Goal: Information Seeking & Learning: Understand process/instructions

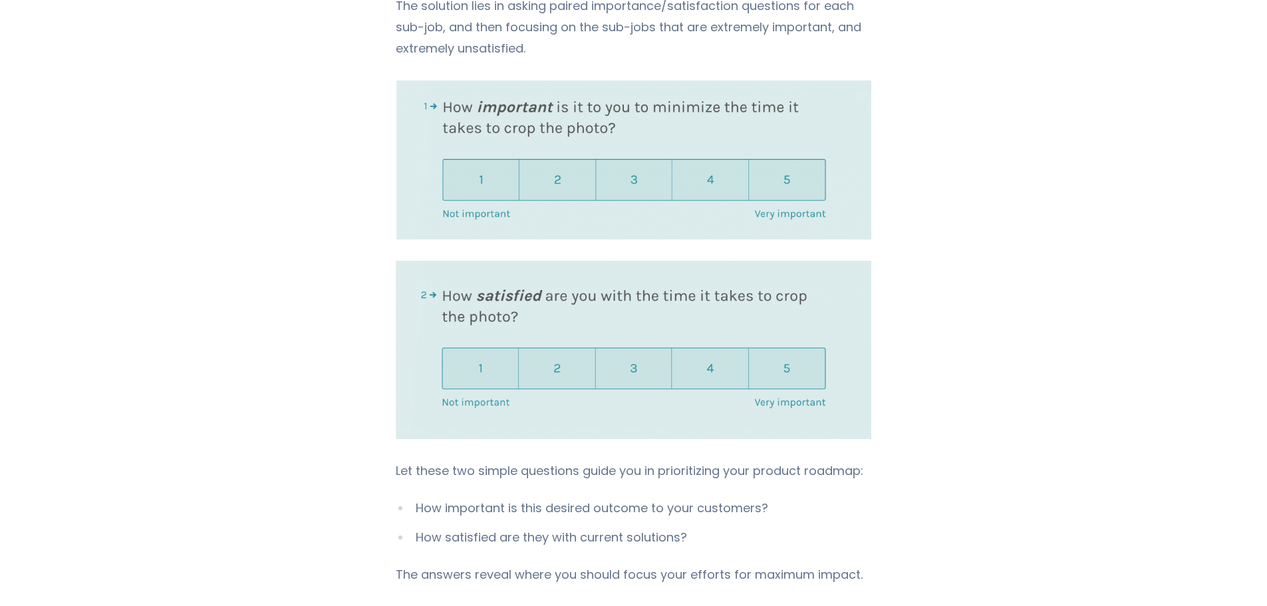
scroll to position [1530, 0]
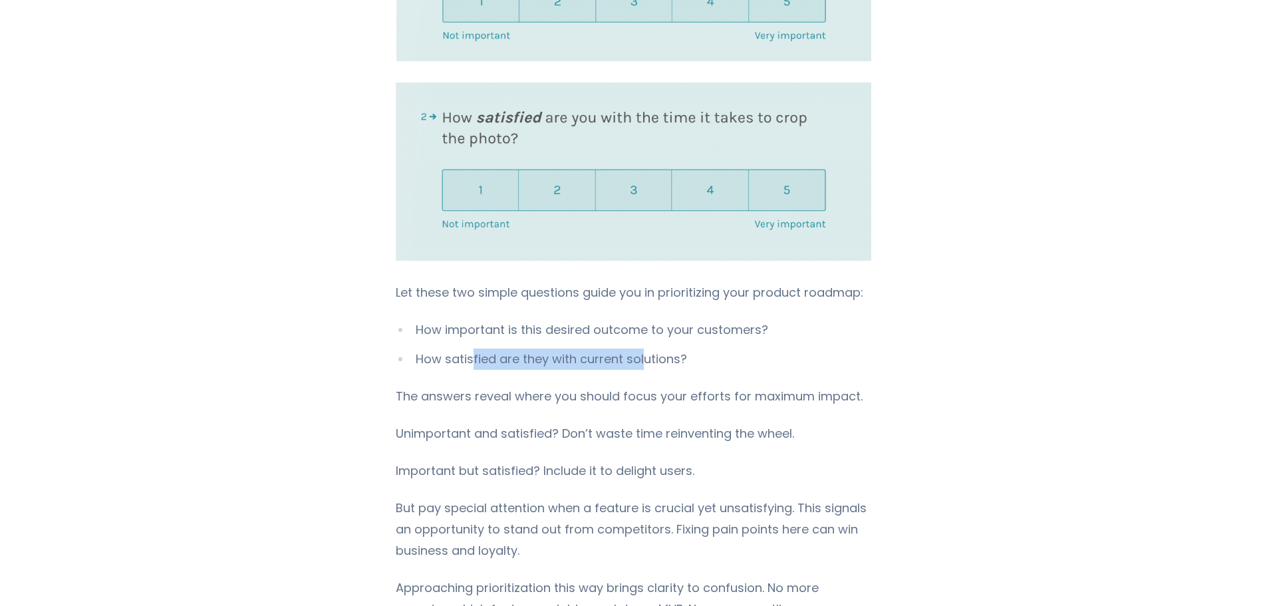
drag, startPoint x: 467, startPoint y: 347, endPoint x: 636, endPoint y: 343, distance: 169.0
click at [636, 349] on li "How satisfied are they with current solutions?" at bounding box center [634, 359] width 476 height 21
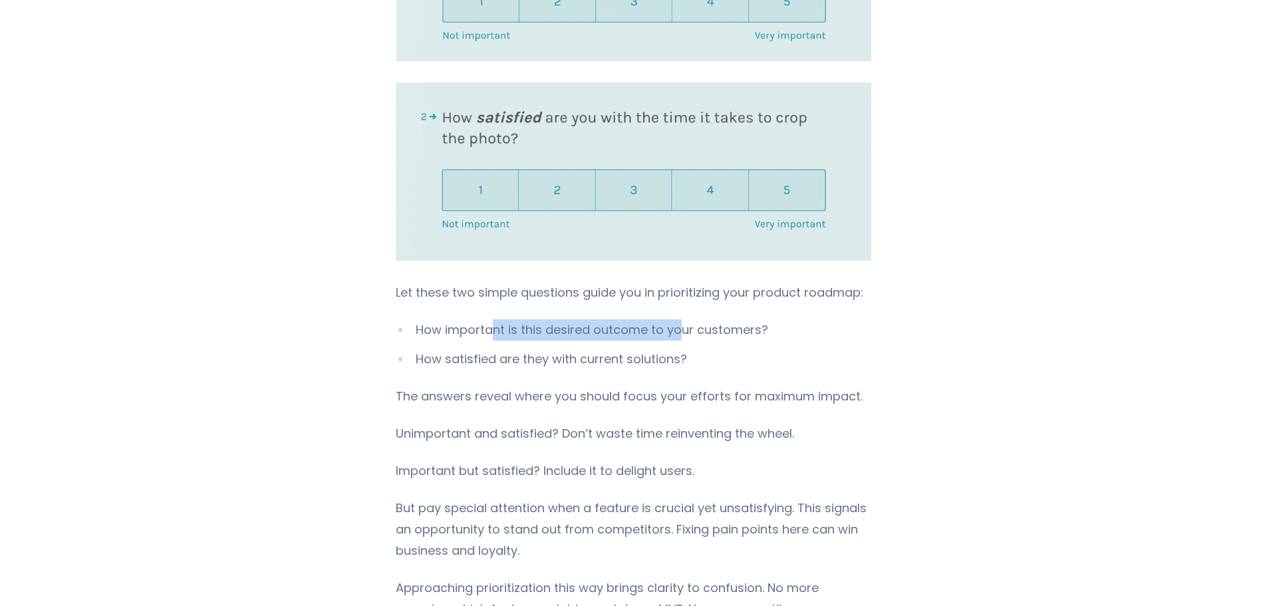
drag, startPoint x: 497, startPoint y: 318, endPoint x: 674, endPoint y: 320, distance: 176.9
click at [674, 320] on li "How important is this desired outcome to your customers?" at bounding box center [634, 329] width 476 height 21
click at [528, 358] on li "How satisfied are they with current solutions?" at bounding box center [634, 359] width 476 height 21
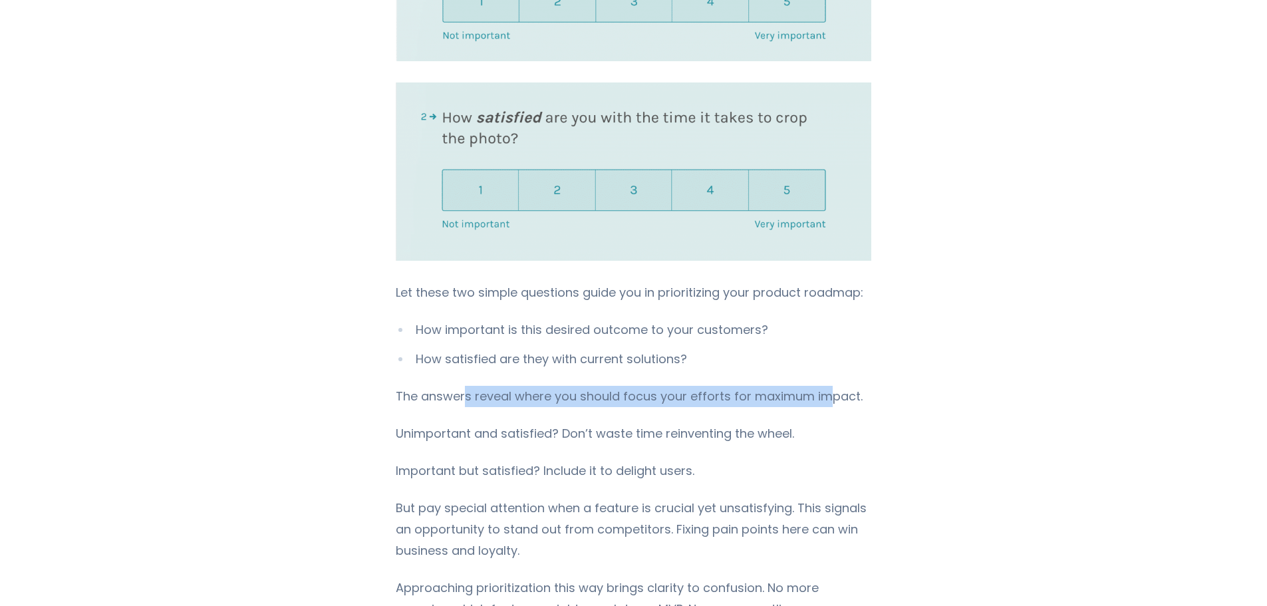
drag, startPoint x: 459, startPoint y: 386, endPoint x: 827, endPoint y: 394, distance: 367.9
click at [827, 394] on p "The answers reveal where you should focus your efforts for maximum impact." at bounding box center [634, 396] width 476 height 21
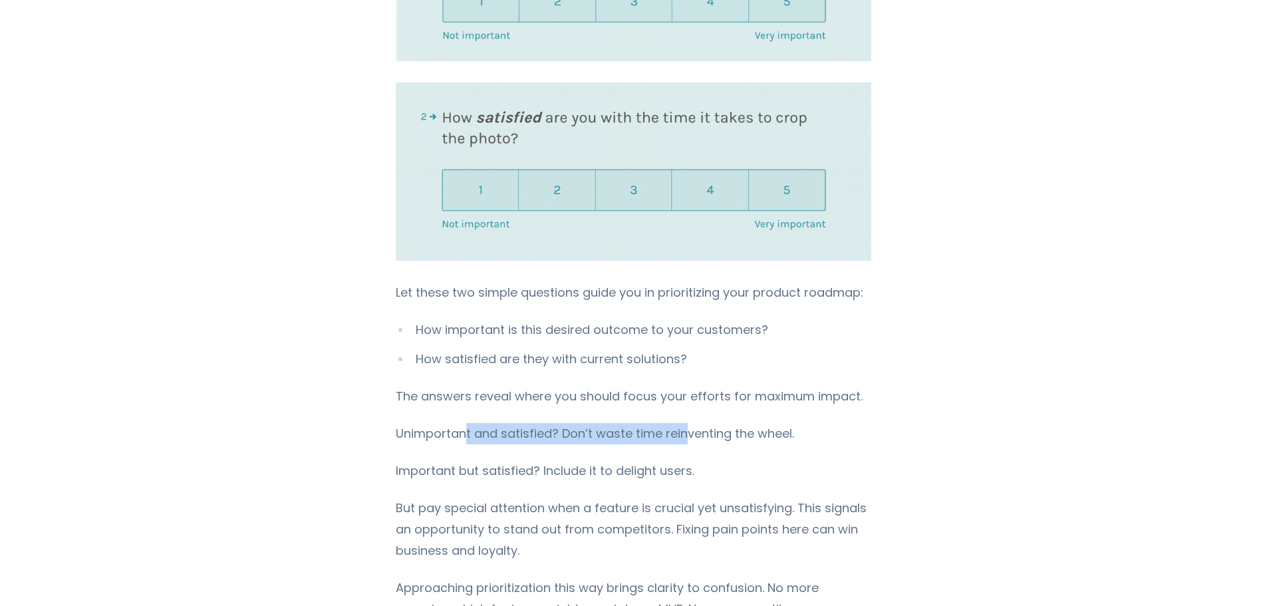
drag, startPoint x: 458, startPoint y: 432, endPoint x: 678, endPoint y: 442, distance: 220.4
click at [685, 429] on p "Unimportant and satisfied? Don’t waste time reinventing the wheel." at bounding box center [634, 433] width 476 height 21
click at [630, 468] on p "Important but satisfied? Include it to delight users." at bounding box center [634, 470] width 476 height 21
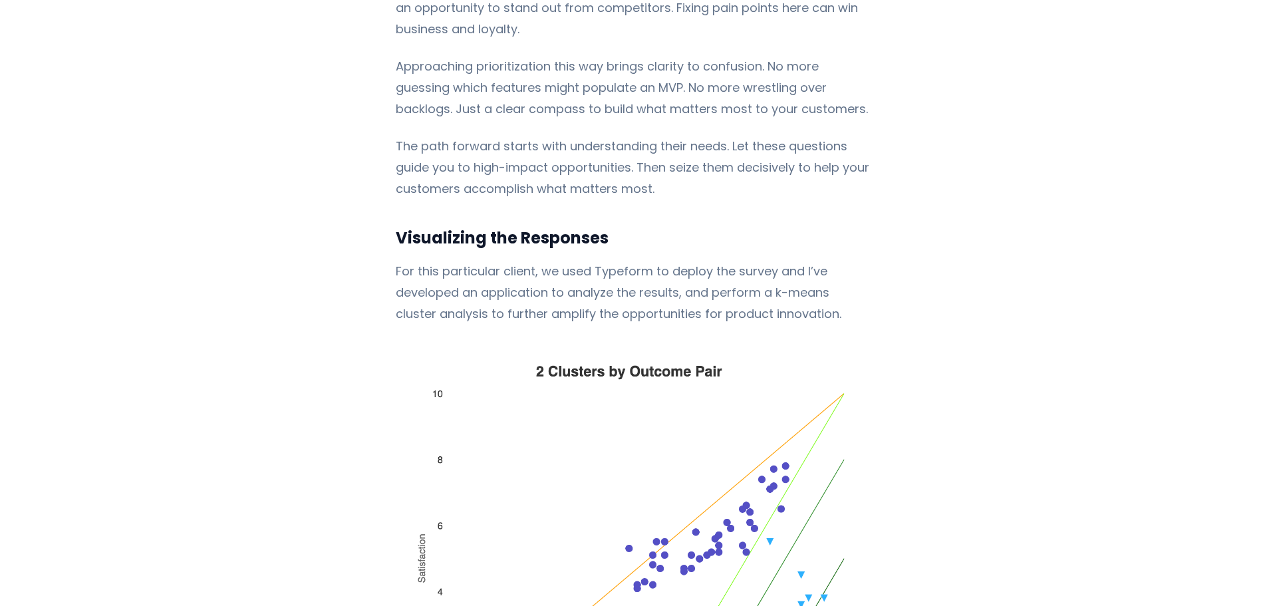
scroll to position [2128, 0]
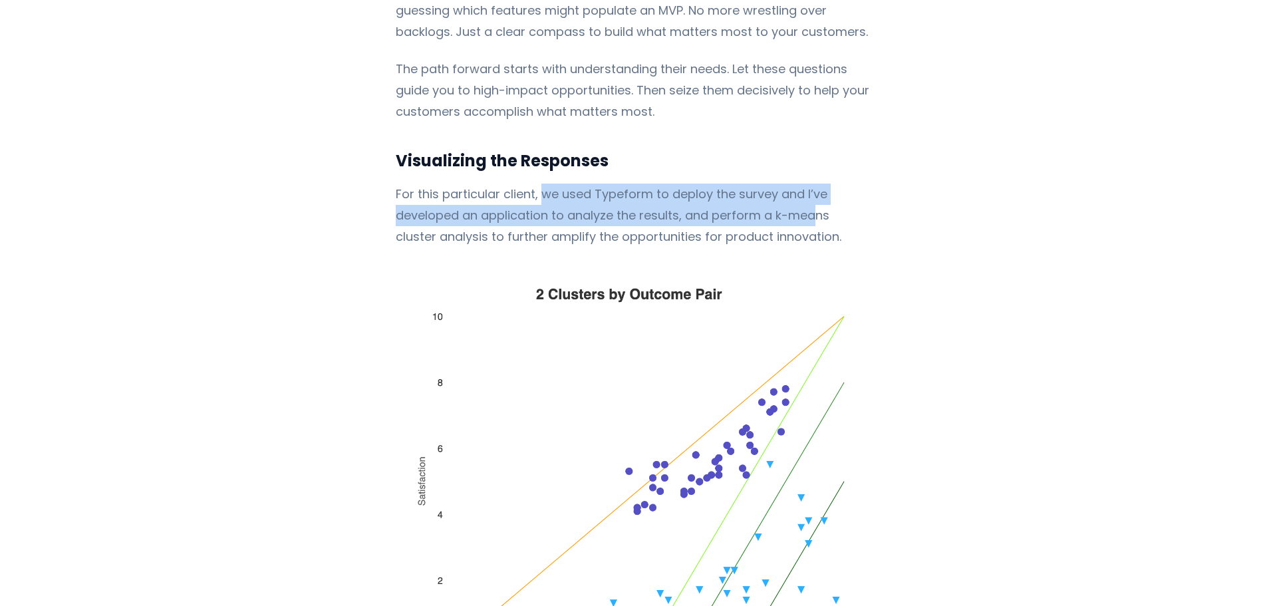
drag, startPoint x: 538, startPoint y: 178, endPoint x: 806, endPoint y: 210, distance: 269.9
click at [806, 209] on p "For this particular client, we used Typeform to deploy the survey and I’ve deve…" at bounding box center [634, 216] width 476 height 64
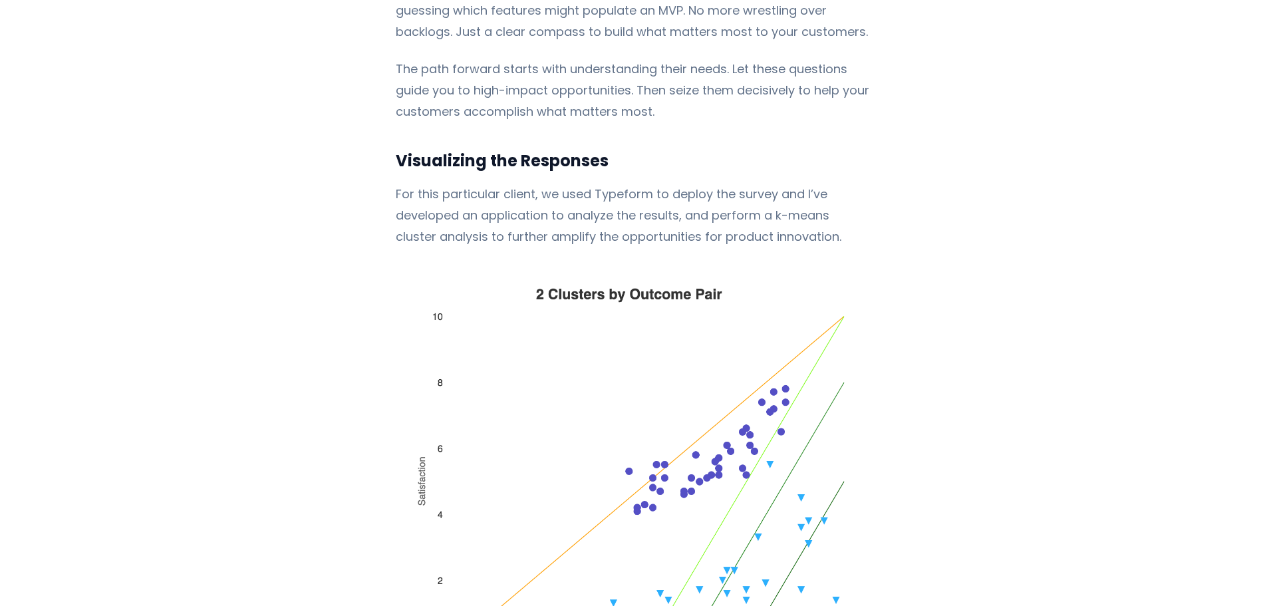
click at [834, 216] on p "For this particular client, we used Typeform to deploy the survey and I’ve deve…" at bounding box center [634, 216] width 476 height 64
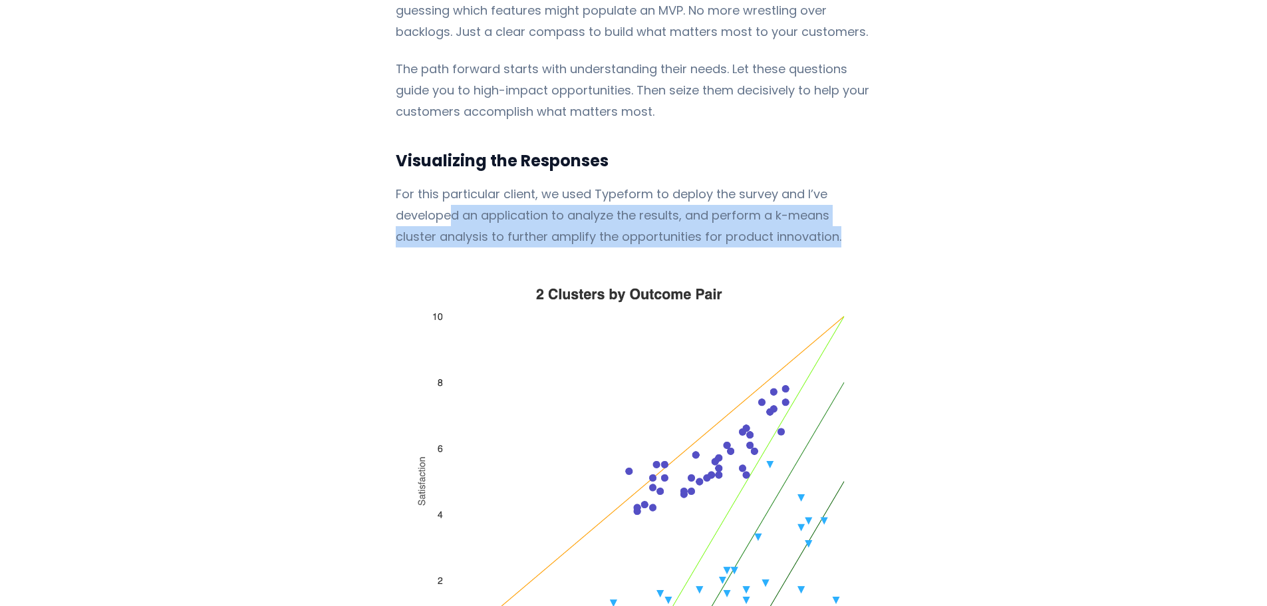
drag, startPoint x: 444, startPoint y: 204, endPoint x: 803, endPoint y: 231, distance: 360.2
click at [793, 223] on p "For this particular client, we used Typeform to deploy the survey and I’ve deve…" at bounding box center [634, 216] width 476 height 64
click at [820, 233] on p "For this particular client, we used Typeform to deploy the survey and I’ve deve…" at bounding box center [634, 216] width 476 height 64
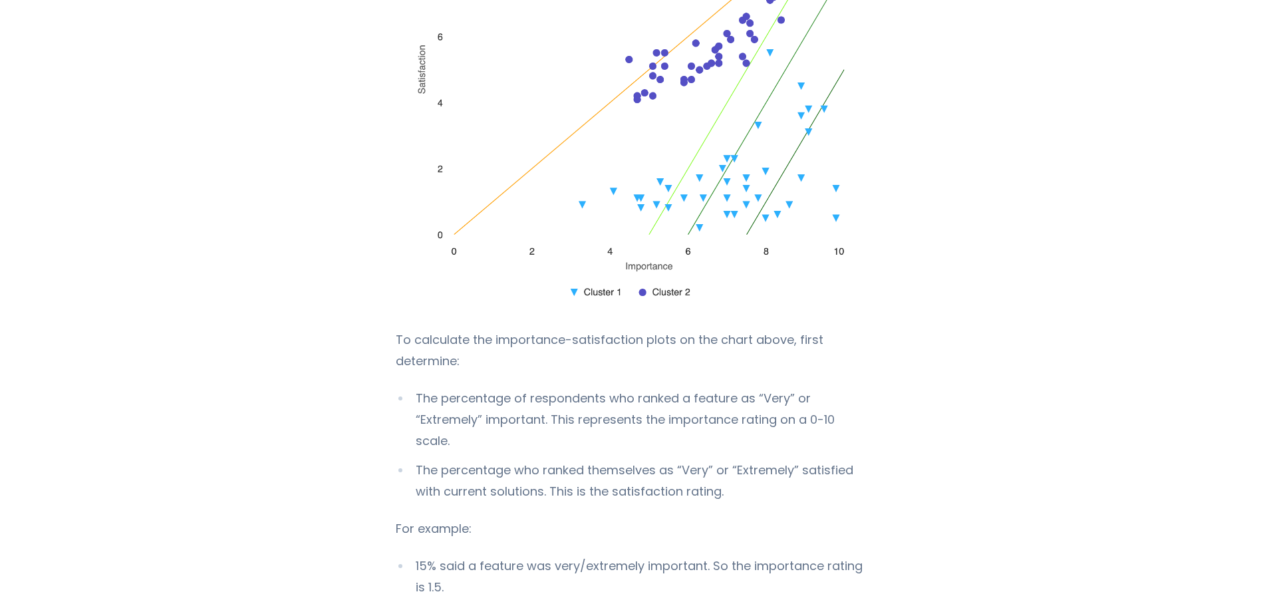
scroll to position [2527, 0]
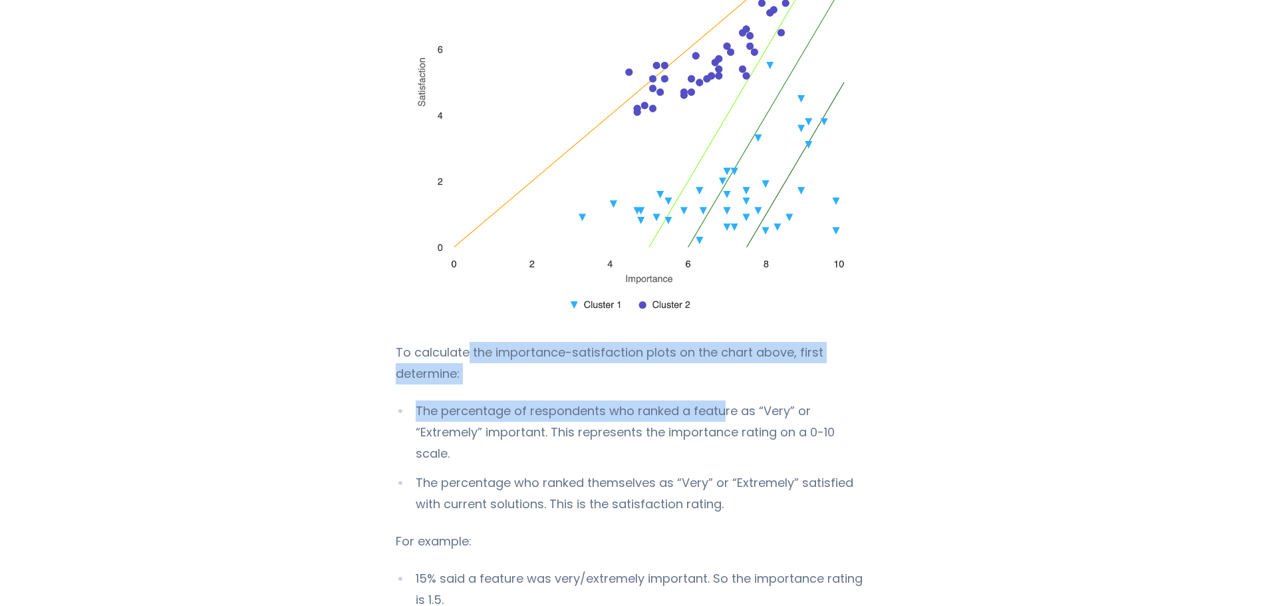
drag, startPoint x: 461, startPoint y: 356, endPoint x: 732, endPoint y: 416, distance: 277.9
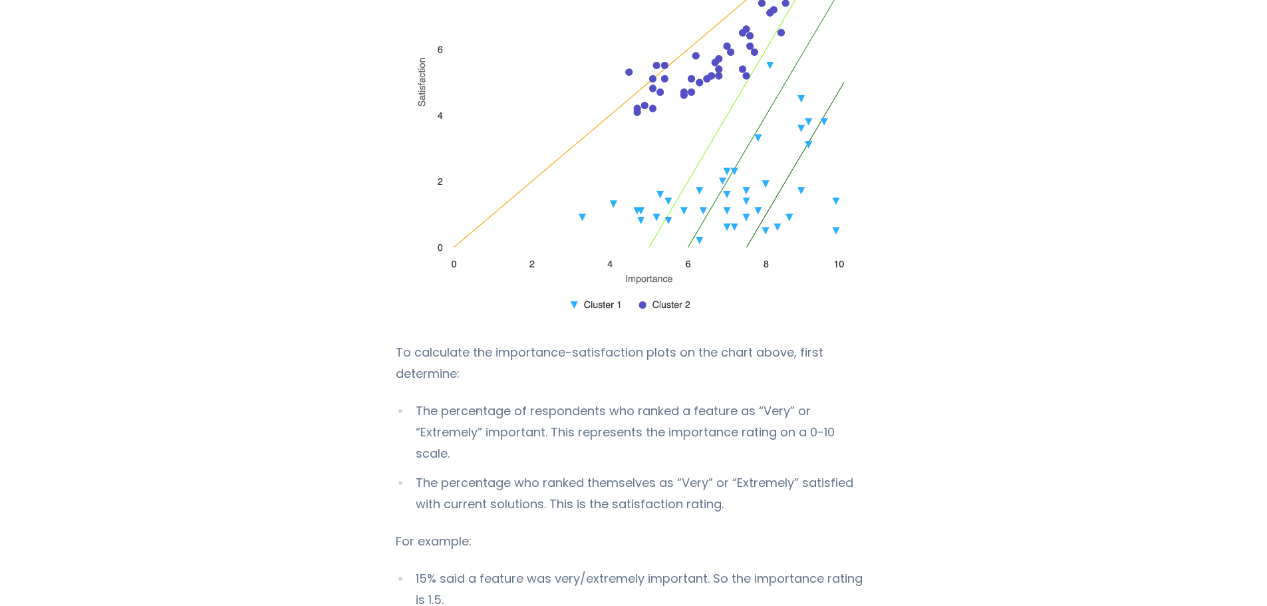
click at [791, 431] on li "The percentage of respondents who ranked a feature as “Very” or “Extremely” imp…" at bounding box center [634, 432] width 476 height 64
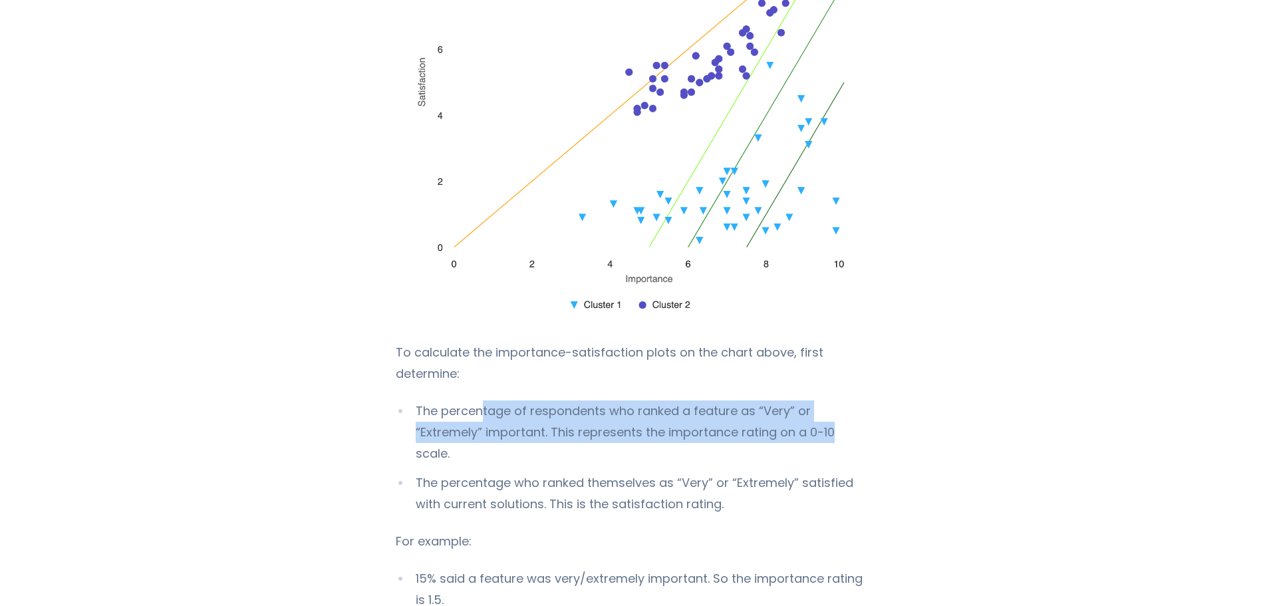
drag, startPoint x: 478, startPoint y: 416, endPoint x: 763, endPoint y: 433, distance: 285.2
click at [763, 433] on li "The percentage of respondents who ranked a feature as “Very” or “Extremely” imp…" at bounding box center [634, 432] width 476 height 64
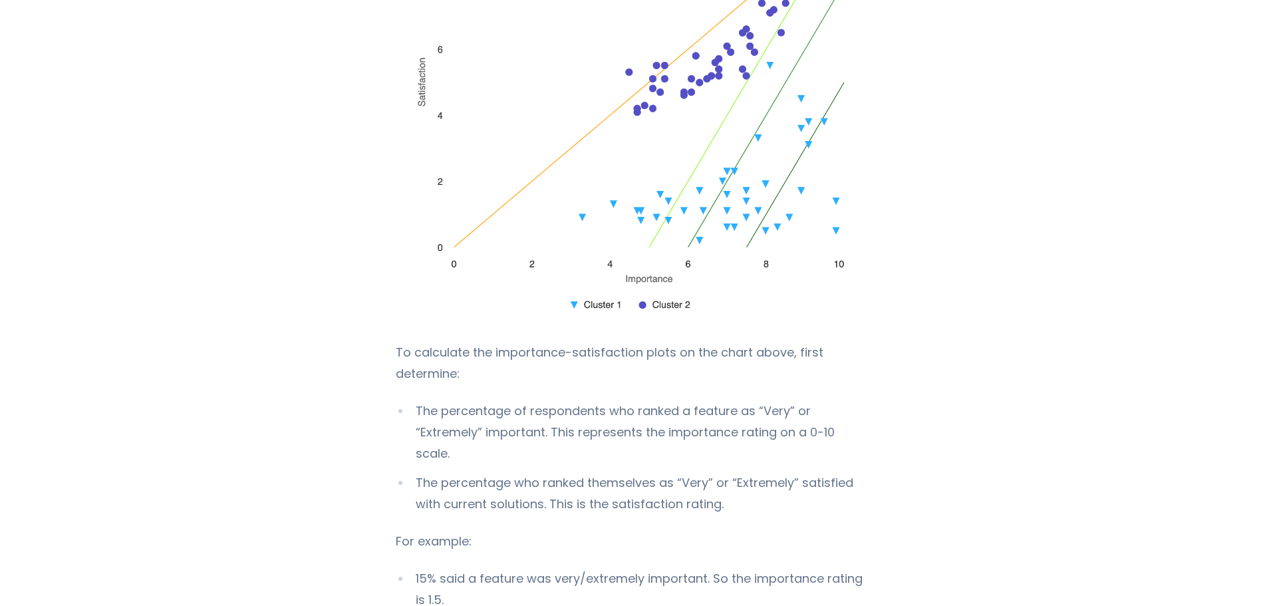
click at [785, 434] on li "The percentage of respondents who ranked a feature as “Very” or “Extremely” imp…" at bounding box center [634, 432] width 476 height 64
drag, startPoint x: 452, startPoint y: 439, endPoint x: 787, endPoint y: 430, distance: 334.7
click at [787, 430] on li "The percentage of respondents who ranked a feature as “Very” or “Extremely” imp…" at bounding box center [634, 432] width 476 height 64
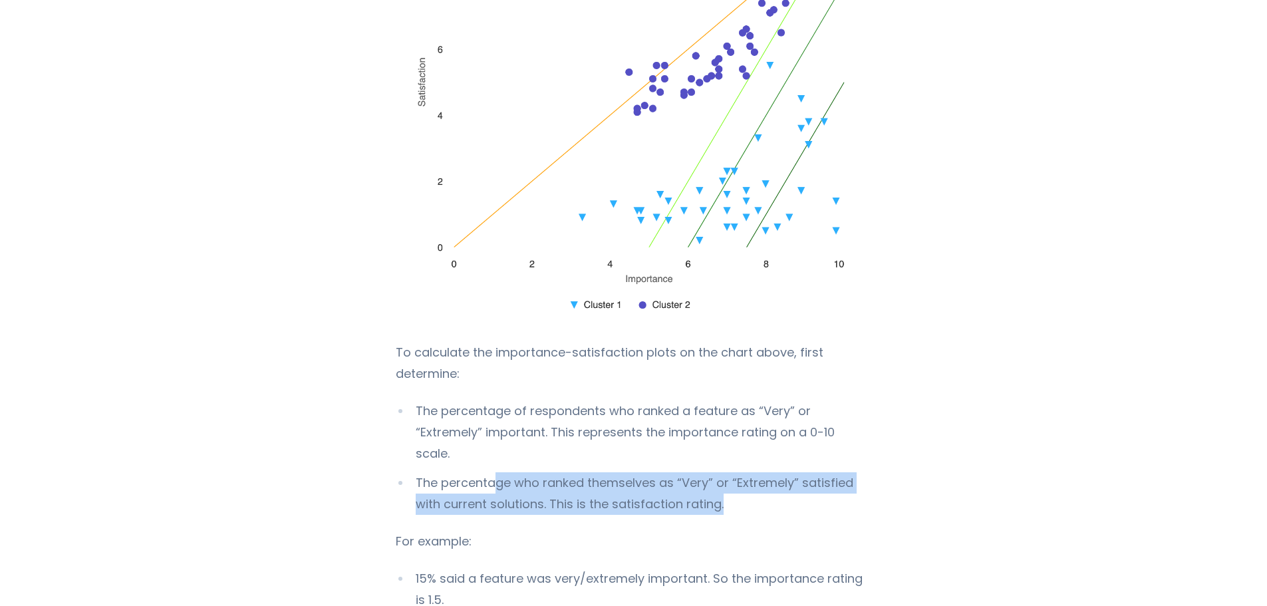
drag, startPoint x: 492, startPoint y: 465, endPoint x: 694, endPoint y: 480, distance: 202.7
click at [694, 480] on li "The percentage who ranked themselves as “Very” or “Extremely” satisfied with cu…" at bounding box center [634, 493] width 476 height 43
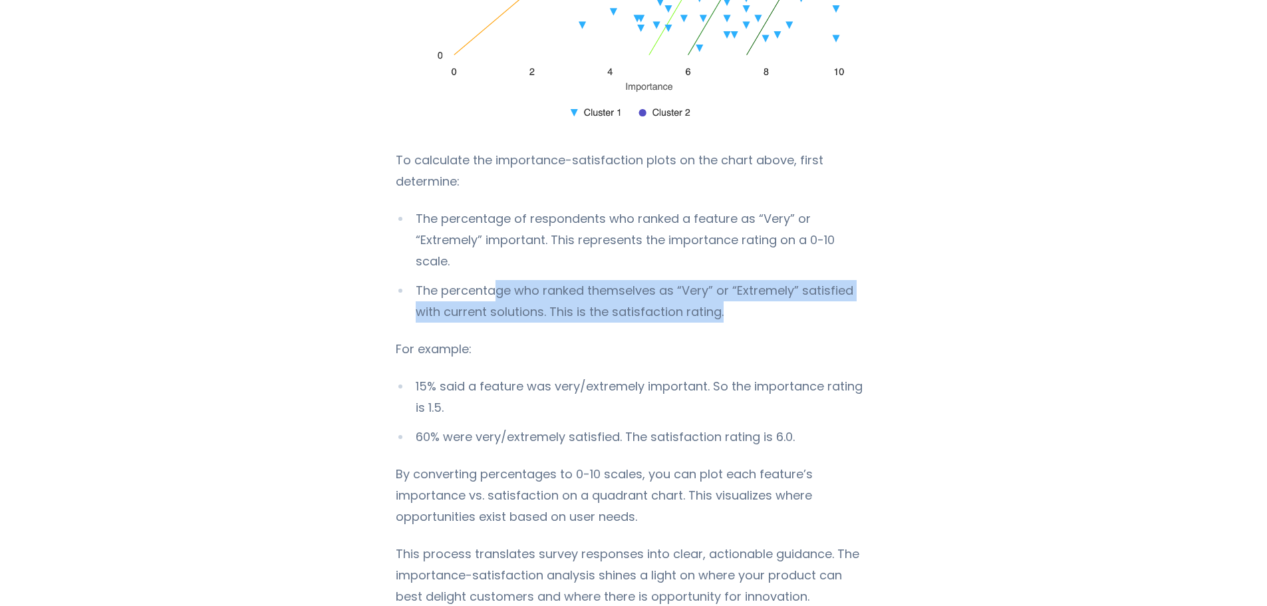
scroll to position [2727, 0]
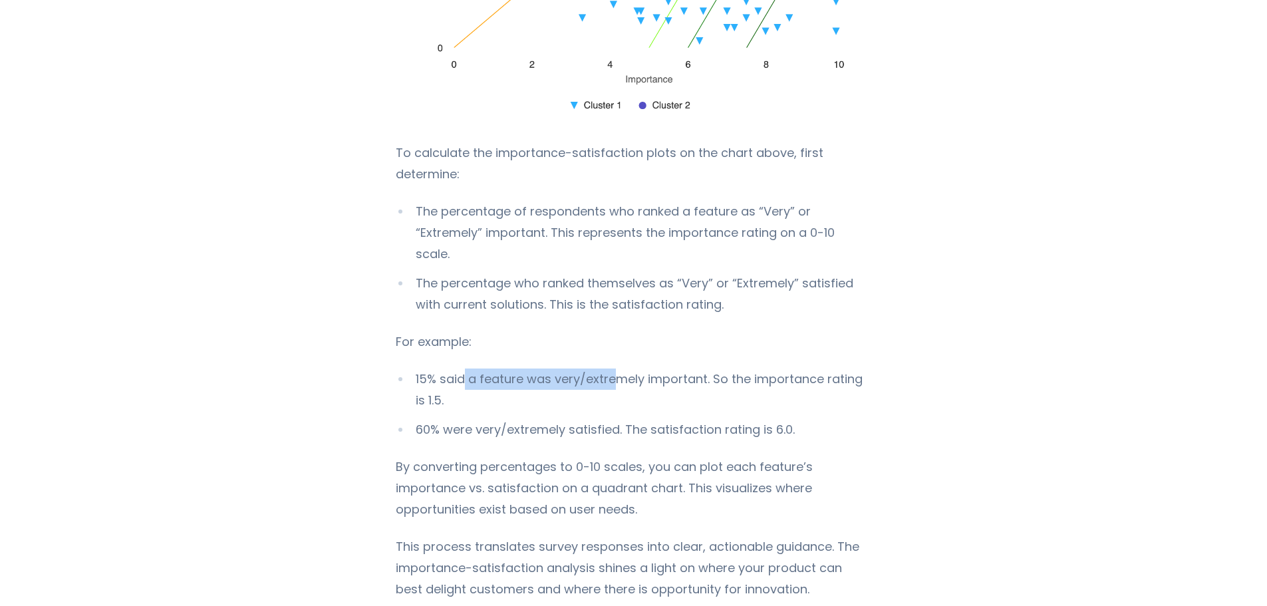
drag, startPoint x: 458, startPoint y: 359, endPoint x: 607, endPoint y: 360, distance: 149.0
click at [607, 368] on li "15% said a feature was very/extremely important. So the importance rating is 1.…" at bounding box center [634, 389] width 476 height 43
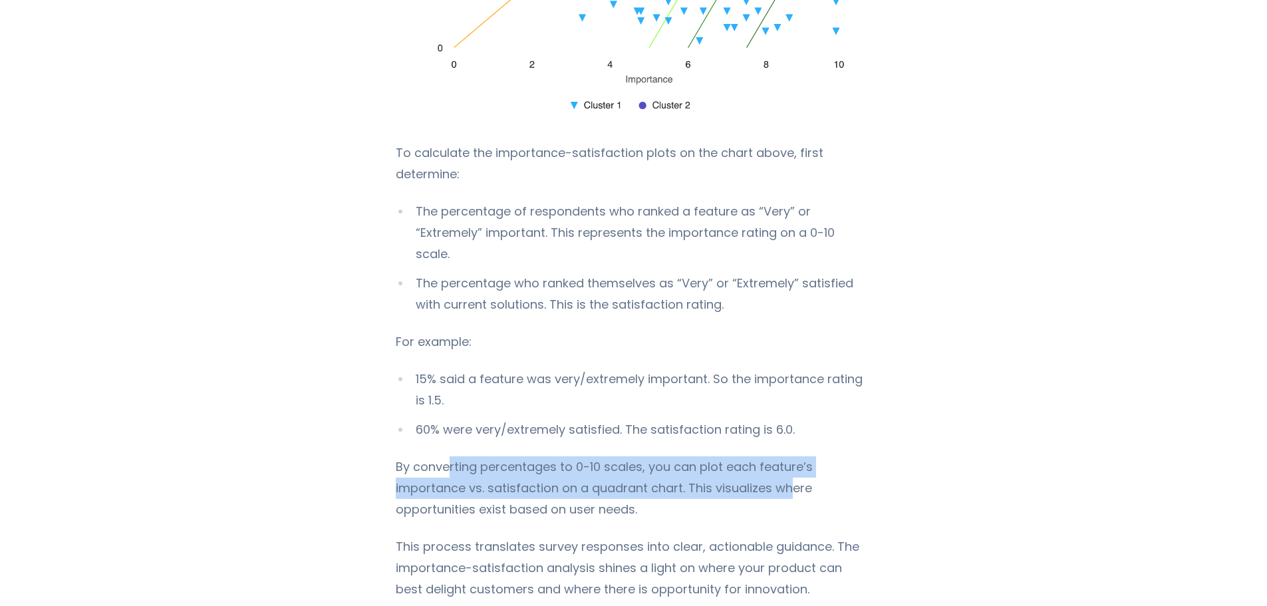
drag, startPoint x: 444, startPoint y: 450, endPoint x: 787, endPoint y: 470, distance: 344.4
click at [788, 466] on p "By converting percentages to 0-10 scales, you can plot each feature’s importanc…" at bounding box center [634, 488] width 476 height 64
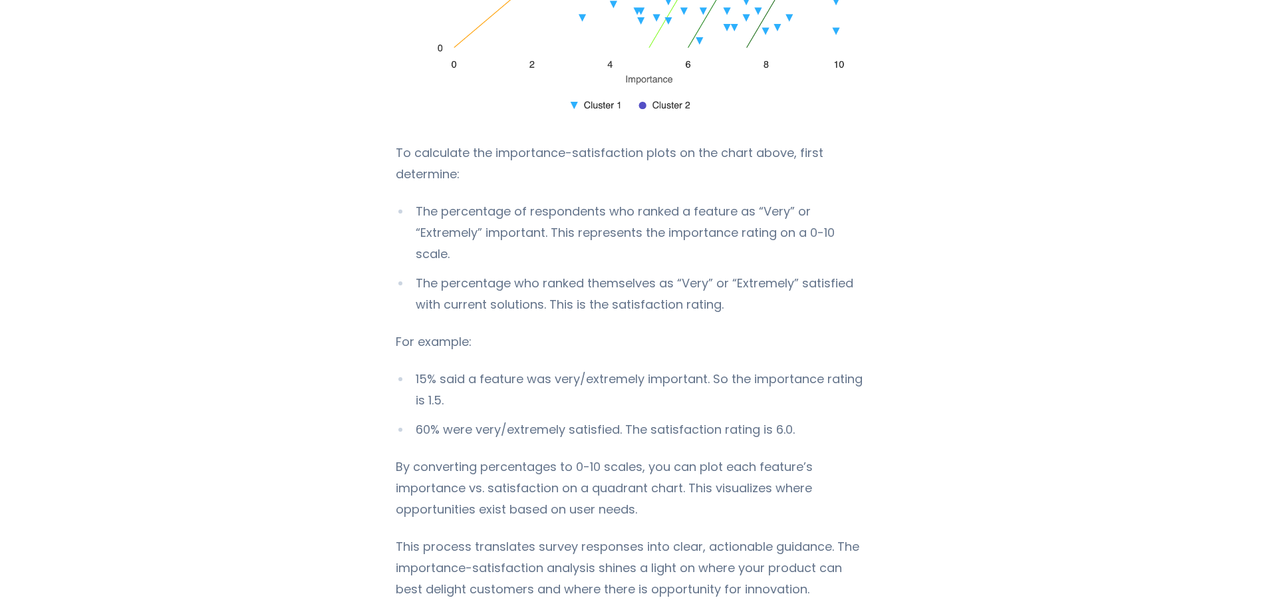
click at [636, 495] on p "By converting percentages to 0-10 scales, you can plot each feature’s importanc…" at bounding box center [634, 488] width 476 height 64
drag, startPoint x: 561, startPoint y: 468, endPoint x: 775, endPoint y: 469, distance: 214.2
click at [775, 469] on p "By converting percentages to 0-10 scales, you can plot each feature’s importanc…" at bounding box center [634, 488] width 476 height 64
drag, startPoint x: 454, startPoint y: 492, endPoint x: 637, endPoint y: 494, distance: 182.3
click at [637, 494] on p "By converting percentages to 0-10 scales, you can plot each feature’s importanc…" at bounding box center [634, 488] width 476 height 64
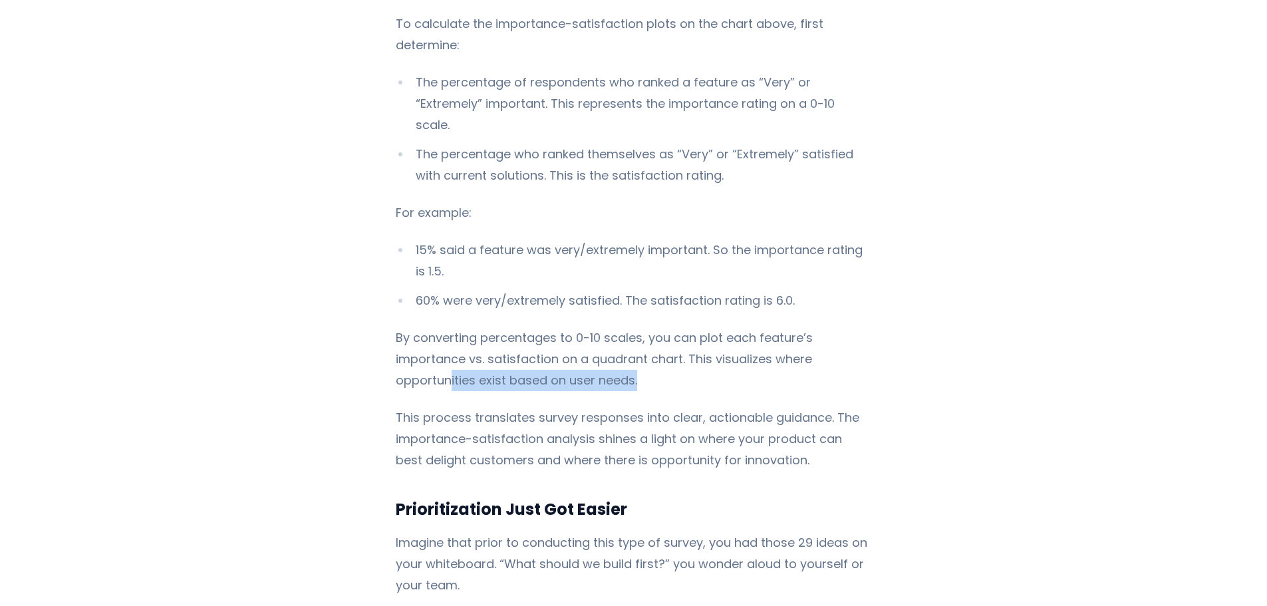
scroll to position [2860, 0]
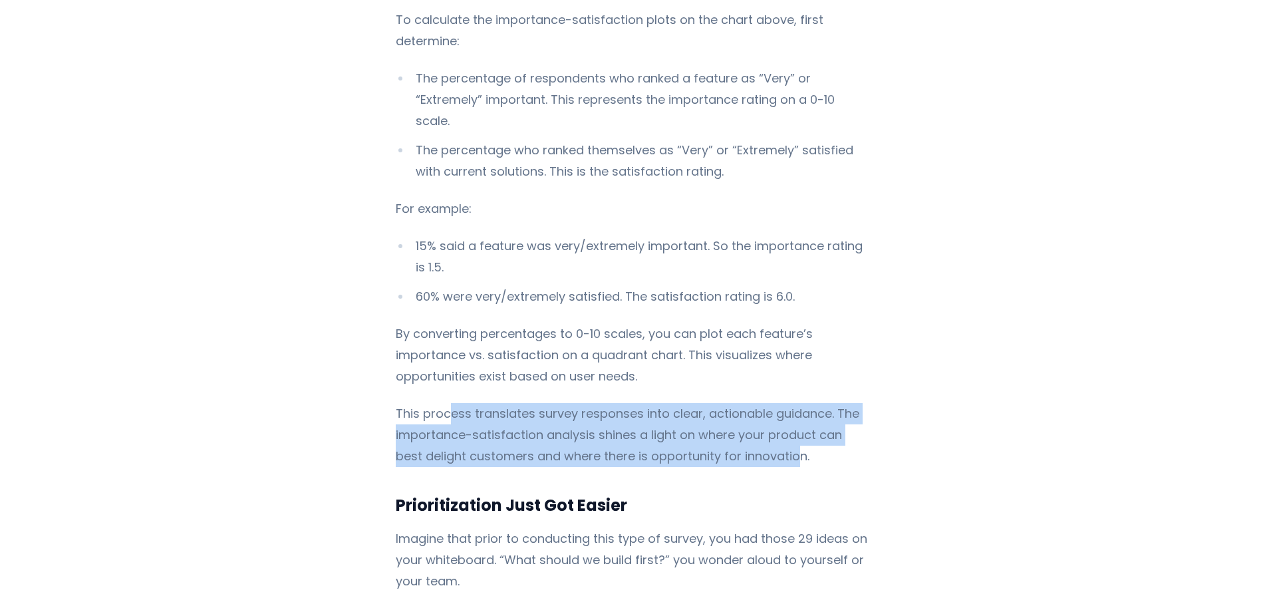
drag, startPoint x: 445, startPoint y: 397, endPoint x: 766, endPoint y: 432, distance: 322.5
click at [766, 432] on p "This process translates survey responses into clear, actionable guidance. The i…" at bounding box center [634, 435] width 476 height 64
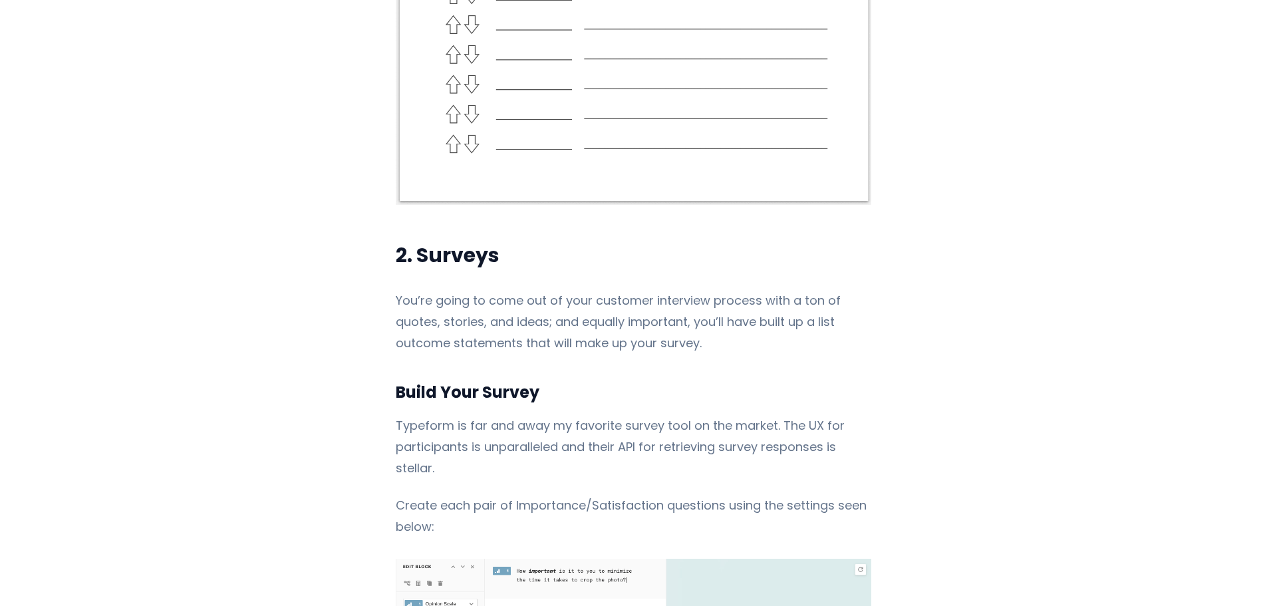
scroll to position [5786, 0]
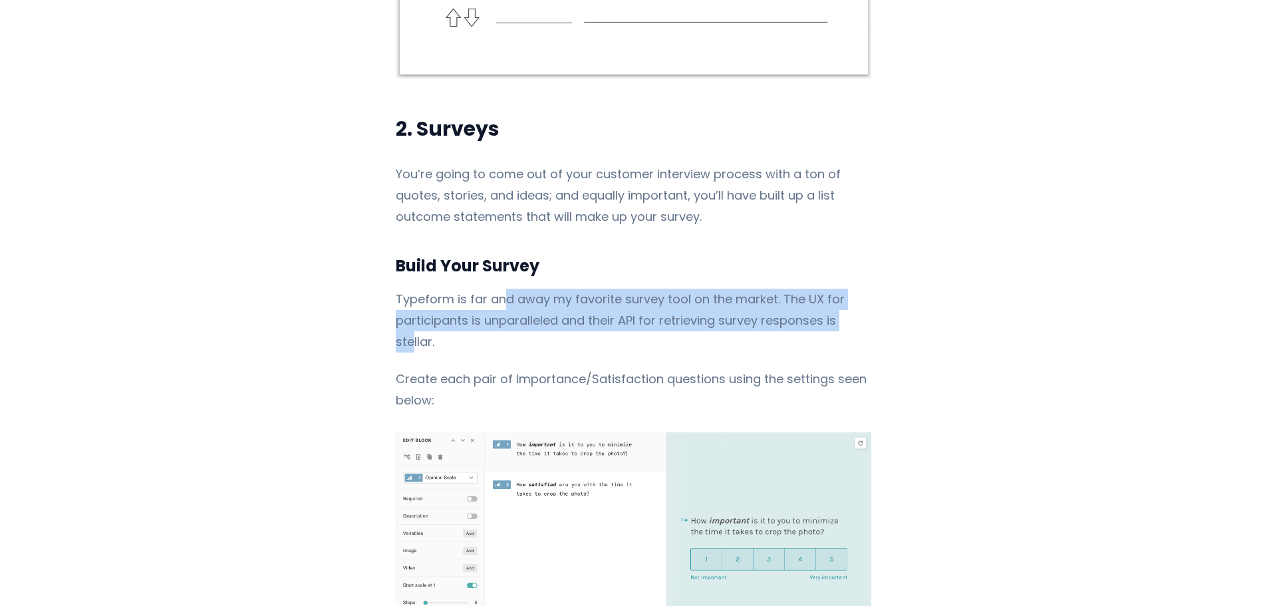
drag, startPoint x: 498, startPoint y: 273, endPoint x: 848, endPoint y: 292, distance: 351.0
click at [848, 292] on p "Typeform is far and away my favorite survey tool on the market. The UX for part…" at bounding box center [634, 321] width 476 height 64
click at [460, 309] on p "Typeform is far and away my favorite survey tool on the market. The UX for part…" at bounding box center [634, 321] width 476 height 64
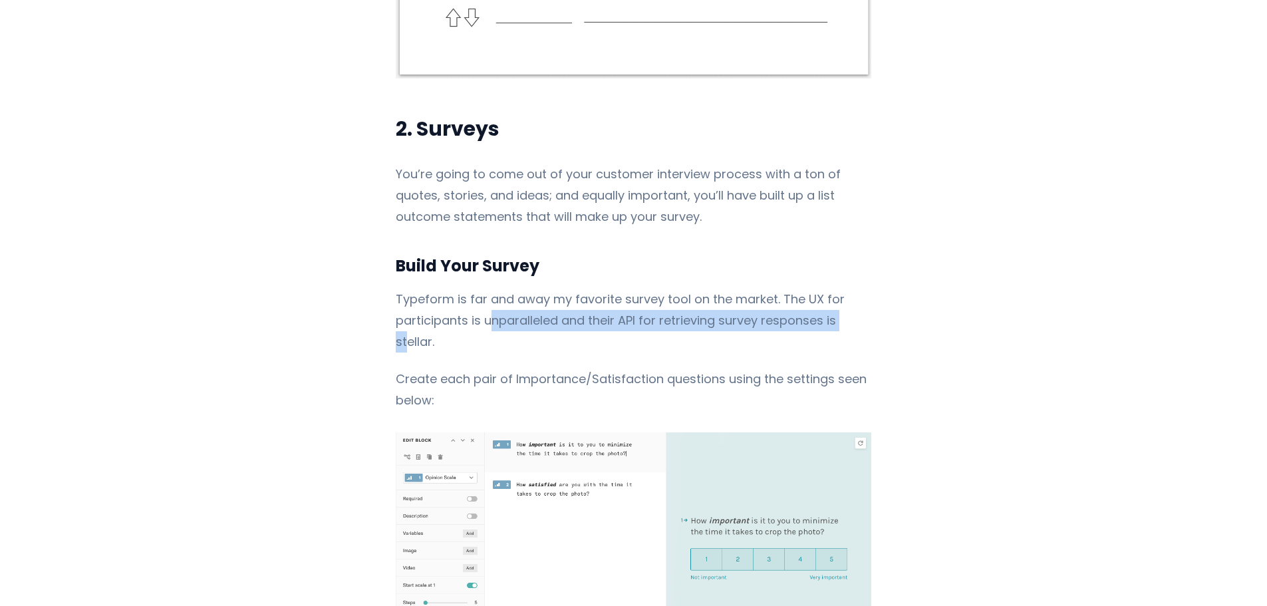
drag, startPoint x: 486, startPoint y: 300, endPoint x: 845, endPoint y: 299, distance: 358.5
click at [845, 297] on p "Typeform is far and away my favorite survey tool on the market. The UX for part…" at bounding box center [634, 321] width 476 height 64
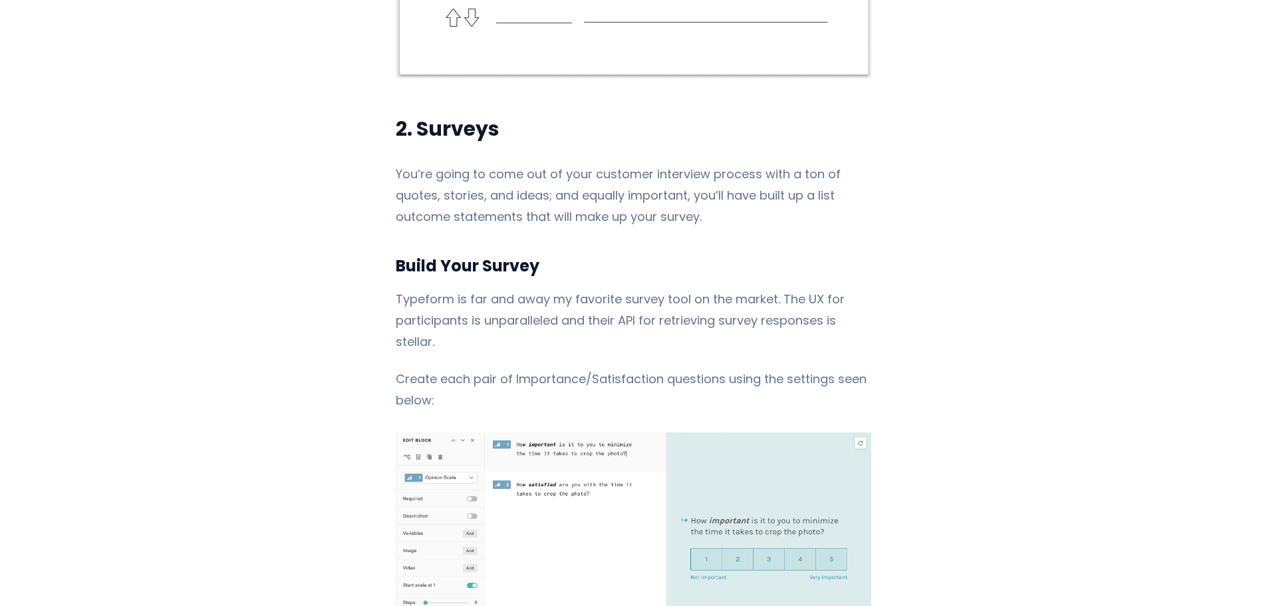
click at [778, 368] on p "Create each pair of Importance/Satisfaction questions using the settings seen b…" at bounding box center [634, 389] width 476 height 43
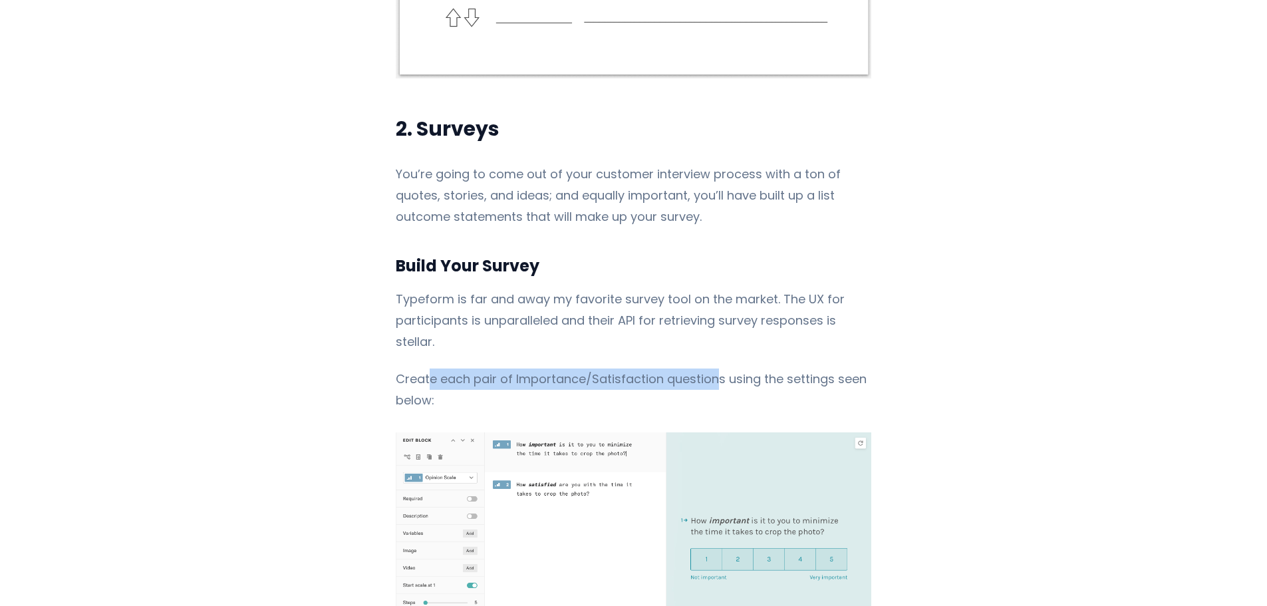
drag, startPoint x: 490, startPoint y: 335, endPoint x: 712, endPoint y: 338, distance: 222.2
click at [712, 368] on p "Create each pair of Importance/Satisfaction questions using the settings seen b…" at bounding box center [634, 389] width 476 height 43
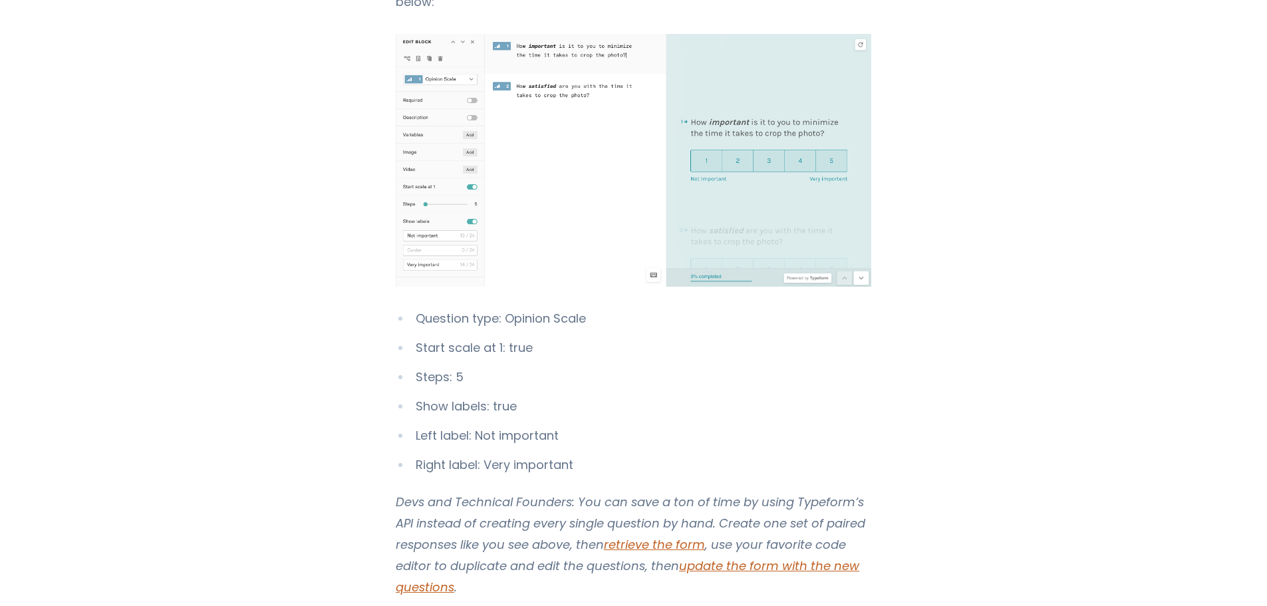
scroll to position [6185, 0]
drag, startPoint x: 472, startPoint y: 281, endPoint x: 571, endPoint y: 293, distance: 100.4
click at [571, 307] on ul "Question type: Opinion Scale Start scale at 1: true Steps: 5 Show labels: true …" at bounding box center [634, 391] width 476 height 168
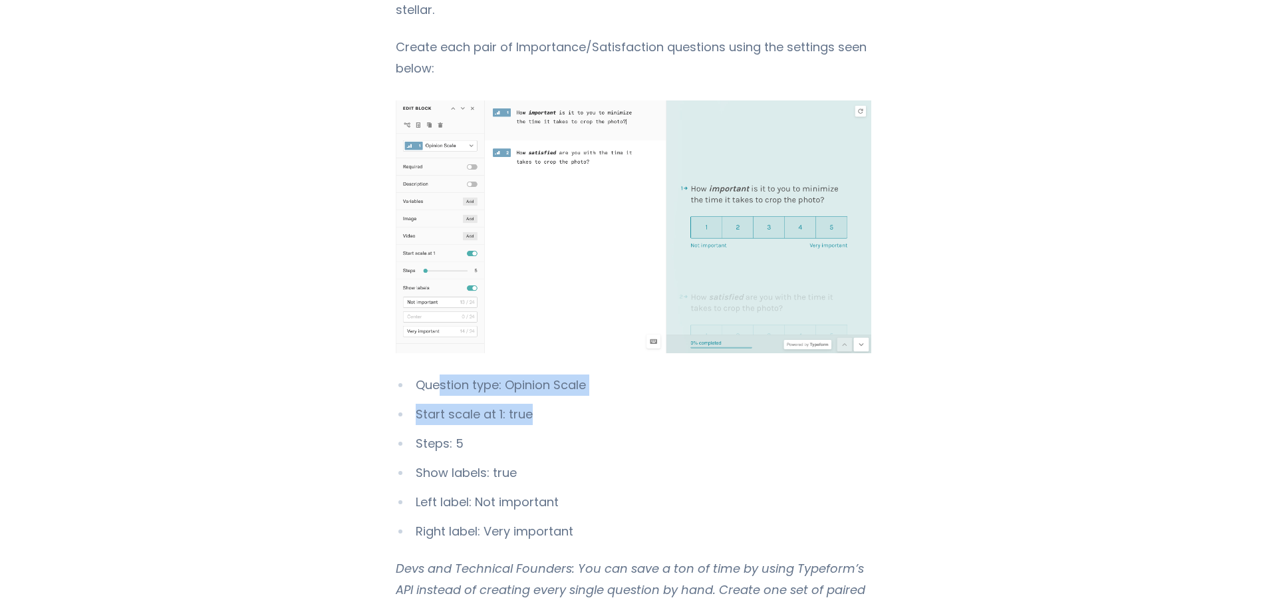
scroll to position [6119, 0]
click at [464, 432] on li "Steps: 5" at bounding box center [634, 442] width 476 height 21
drag, startPoint x: 436, startPoint y: 375, endPoint x: 523, endPoint y: 374, distance: 87.1
click at [523, 403] on li "Start scale at 1: true" at bounding box center [634, 413] width 476 height 21
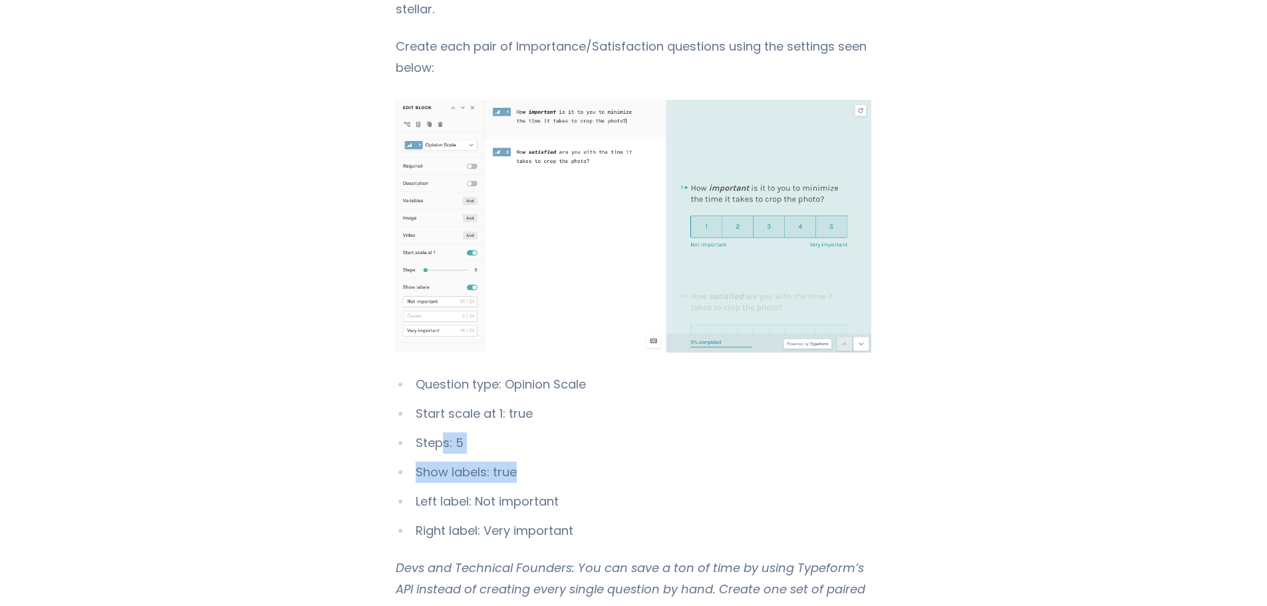
drag, startPoint x: 434, startPoint y: 406, endPoint x: 513, endPoint y: 437, distance: 85.1
click at [513, 437] on ul "Question type: Opinion Scale Start scale at 1: true Steps: 5 Show labels: true …" at bounding box center [634, 458] width 476 height 168
drag, startPoint x: 447, startPoint y: 463, endPoint x: 515, endPoint y: 466, distance: 67.9
click at [515, 491] on li "Left label: Not important" at bounding box center [634, 501] width 476 height 21
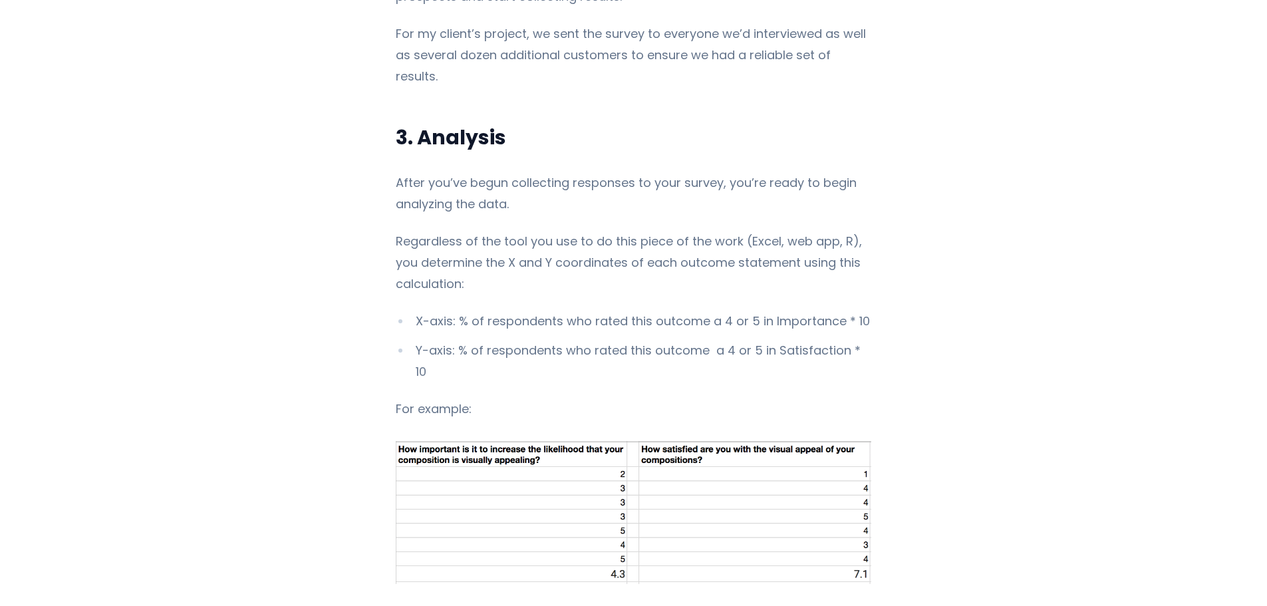
scroll to position [6917, 0]
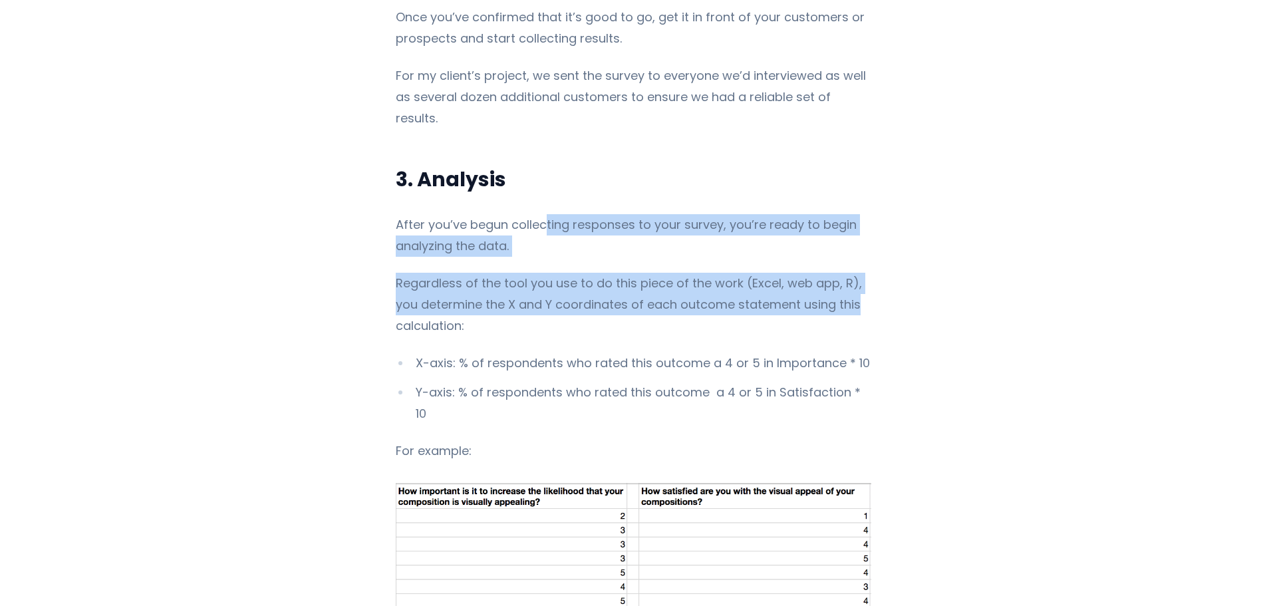
drag, startPoint x: 551, startPoint y: 168, endPoint x: 831, endPoint y: 246, distance: 290.8
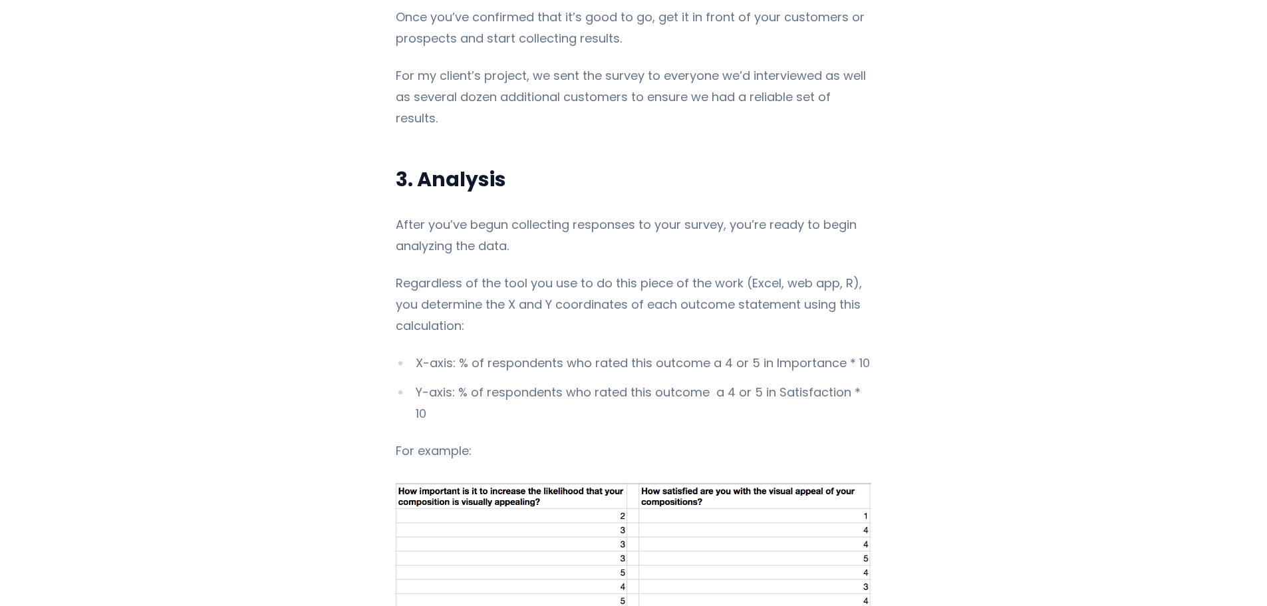
click at [598, 274] on p "Regardless of the tool you use to do this piece of the work (Excel, web app, R)…" at bounding box center [634, 305] width 476 height 64
drag, startPoint x: 447, startPoint y: 244, endPoint x: 782, endPoint y: 241, distance: 334.6
click at [782, 273] on p "Regardless of the tool you use to do this piece of the work (Excel, web app, R)…" at bounding box center [634, 305] width 476 height 64
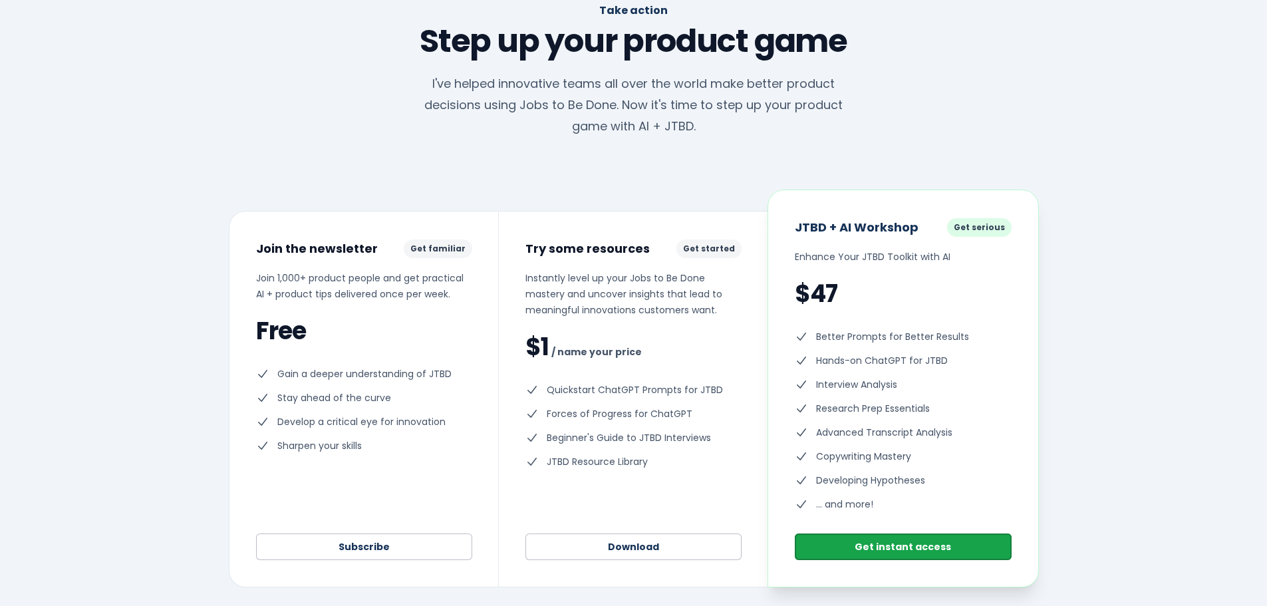
scroll to position [9045, 0]
